Goal: Task Accomplishment & Management: Use online tool/utility

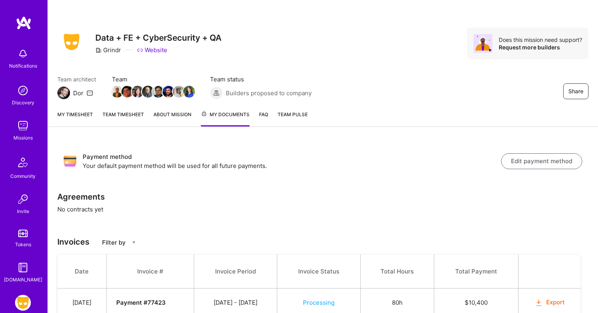
scroll to position [121, 0]
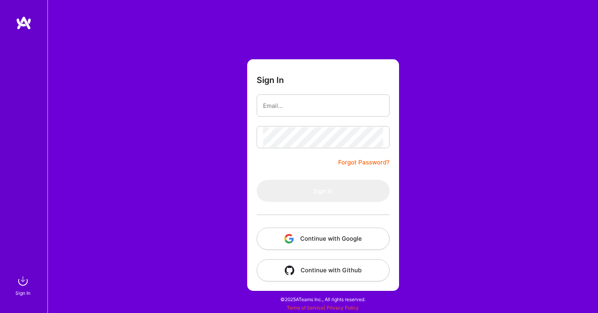
type input "anjulkumar2001@gmail.com"
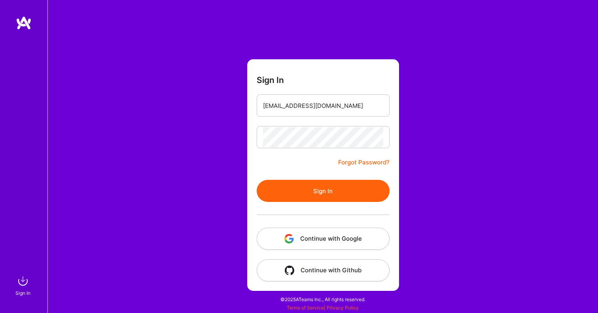
click at [325, 199] on button "Sign In" at bounding box center [323, 191] width 133 height 22
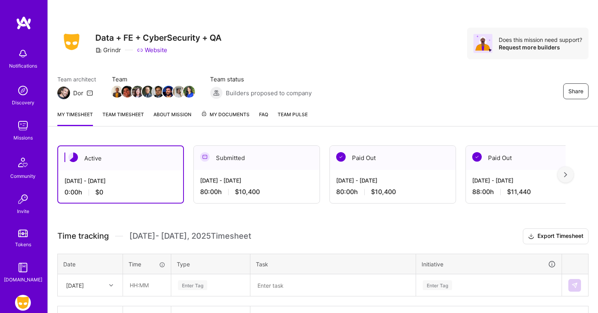
click at [216, 118] on span "My Documents" at bounding box center [225, 114] width 49 height 9
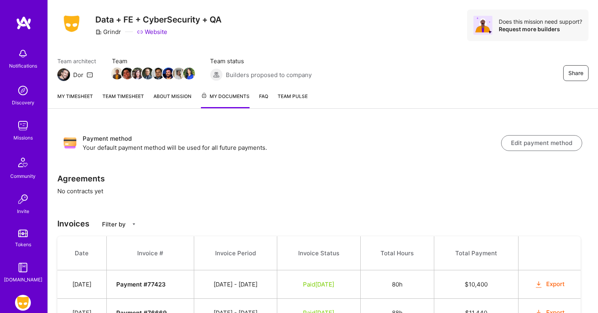
scroll to position [16, 0]
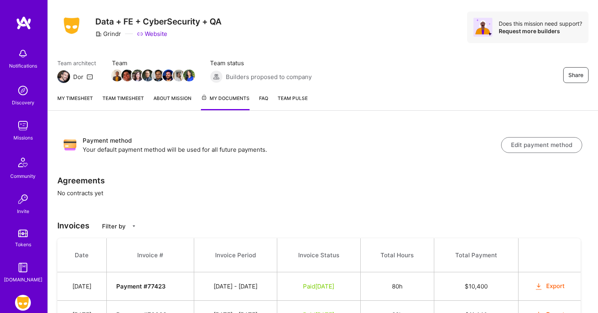
click at [78, 99] on link "My timesheet" at bounding box center [75, 102] width 36 height 16
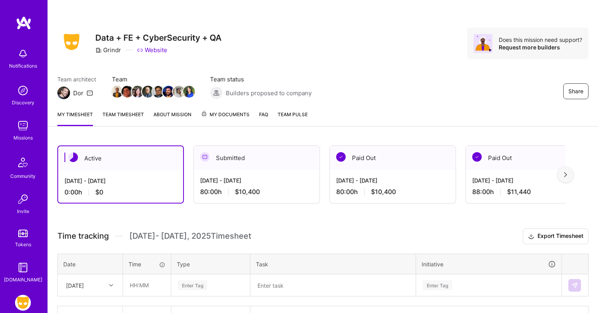
click at [190, 139] on div "Active Sep 16 - Sep 30, 2025 0:00 h $0 Submitted Sep 1 - Sep 15, 2025 80:00 h $…" at bounding box center [323, 251] width 550 height 231
